Goal: Register for event/course

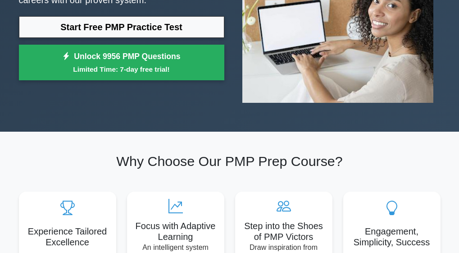
scroll to position [135, 0]
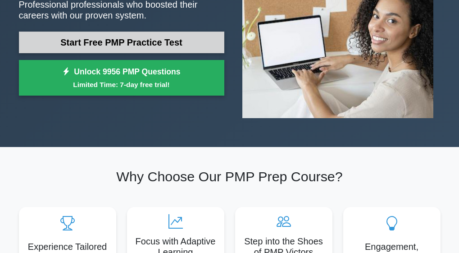
click at [111, 48] on link "Start Free PMP Practice Test" at bounding box center [121, 43] width 205 height 22
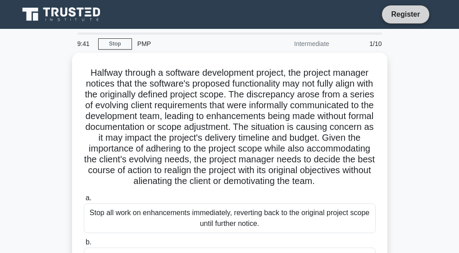
click at [393, 14] on link "Register" at bounding box center [405, 14] width 40 height 11
